Goal: Book appointment/travel/reservation

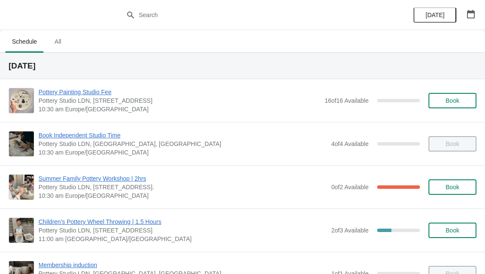
click at [57, 41] on span "All" at bounding box center [57, 41] width 21 height 15
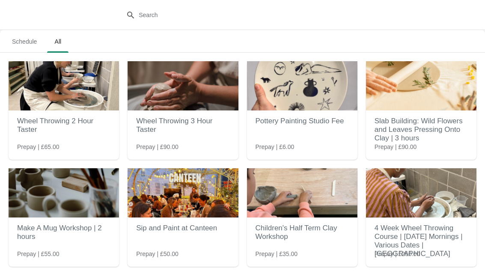
click at [324, 117] on h2 "Pottery Painting Studio Fee" at bounding box center [301, 120] width 93 height 17
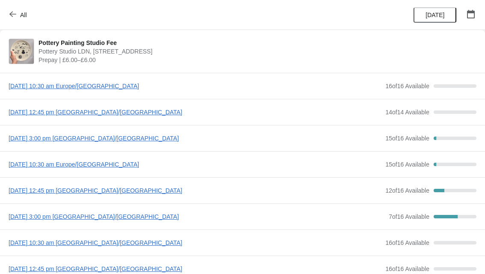
click at [14, 18] on span "button" at bounding box center [12, 15] width 7 height 8
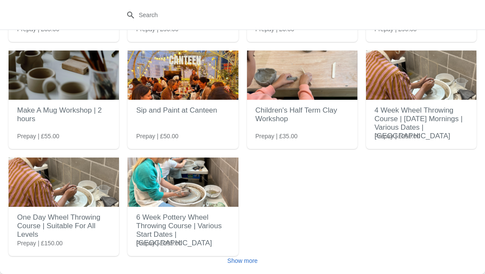
scroll to position [118, 0]
click at [269, 256] on div "Show more" at bounding box center [239, 257] width 474 height 16
click at [249, 257] on span "Show more" at bounding box center [242, 260] width 30 height 7
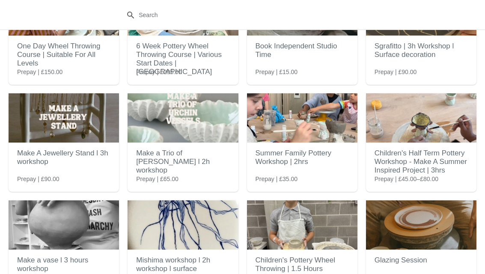
scroll to position [297, 0]
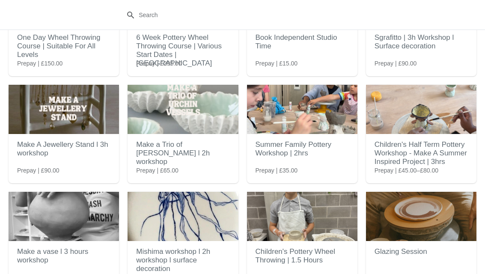
click at [317, 154] on h2 "Summer Family Pottery Workshop | 2hrs" at bounding box center [301, 149] width 93 height 26
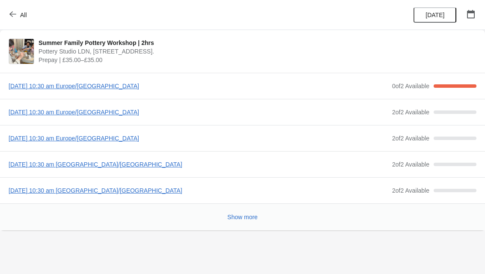
click at [121, 139] on span "[DATE] 10:30 am Europe/[GEOGRAPHIC_DATA]" at bounding box center [198, 138] width 379 height 9
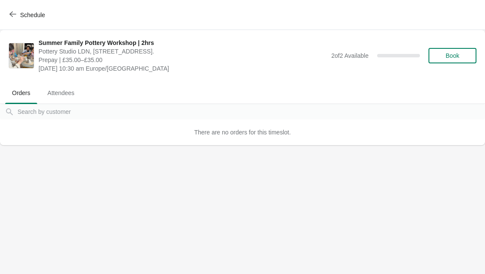
click at [454, 54] on span "Book" at bounding box center [452, 55] width 14 height 7
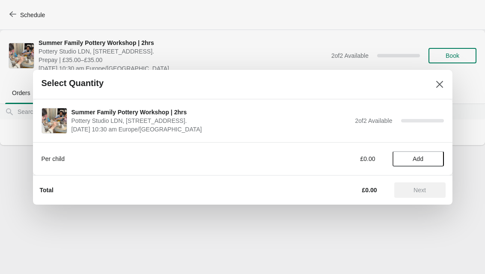
click at [428, 157] on span "Add" at bounding box center [418, 158] width 36 height 7
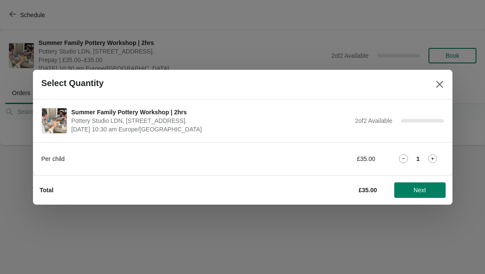
click at [418, 189] on span "Next" at bounding box center [419, 189] width 12 height 7
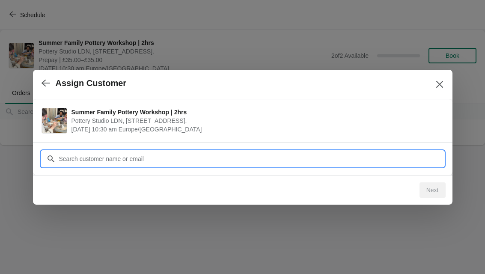
click at [409, 159] on input "Customer" at bounding box center [251, 158] width 385 height 15
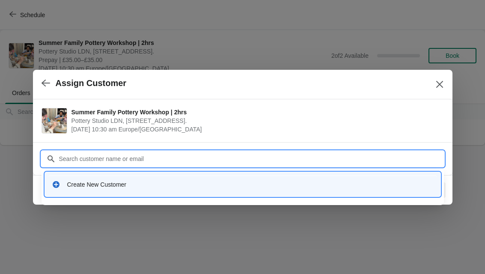
click at [396, 183] on div "Create New Customer" at bounding box center [250, 184] width 366 height 9
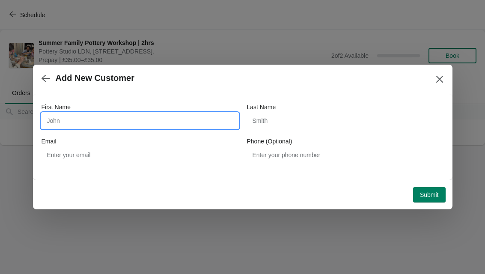
click at [169, 115] on input "First Name" at bounding box center [139, 120] width 197 height 15
type input "Liema"
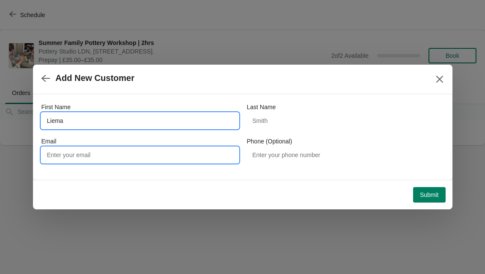
click at [154, 150] on input "Email" at bounding box center [139, 154] width 197 height 15
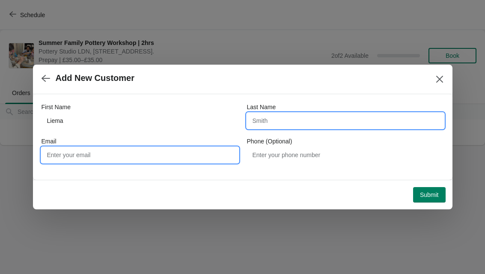
click at [302, 119] on input "Last Name" at bounding box center [345, 120] width 197 height 15
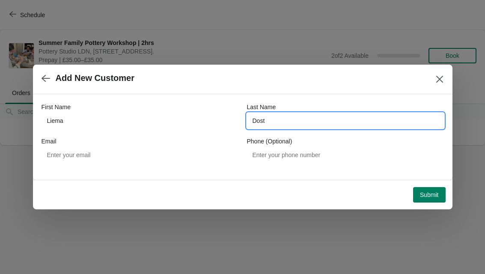
type input "Dost"
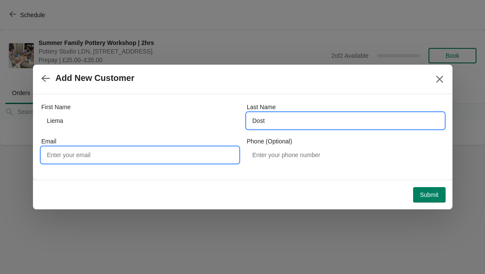
click at [176, 152] on input "Email" at bounding box center [139, 154] width 197 height 15
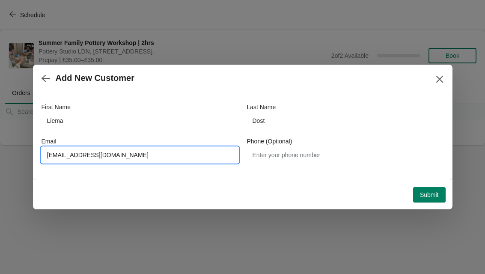
type input "[EMAIL_ADDRESS][DOMAIN_NAME]"
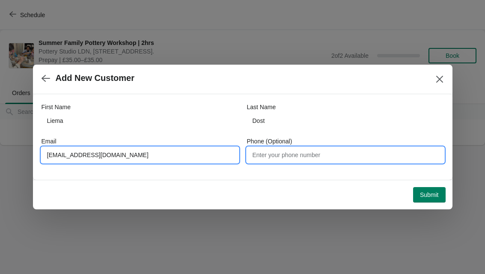
click at [384, 161] on input "Phone (Optional)" at bounding box center [345, 154] width 197 height 15
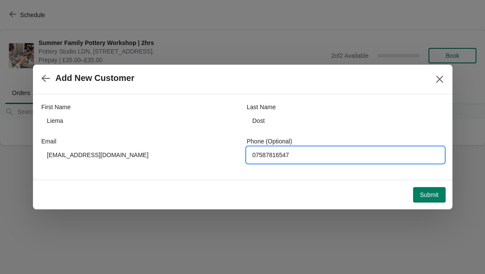
type input "07587816547"
click at [426, 195] on span "Submit" at bounding box center [429, 194] width 19 height 7
